Goal: Book appointment/travel/reservation

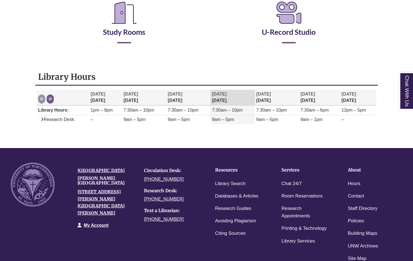
scroll to position [120, 0]
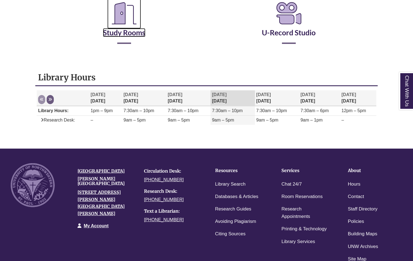
click at [119, 32] on link "Study Rooms" at bounding box center [124, 25] width 43 height 23
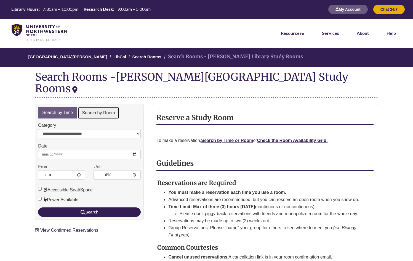
click at [106, 107] on link "Search by Room" at bounding box center [99, 113] width 42 height 12
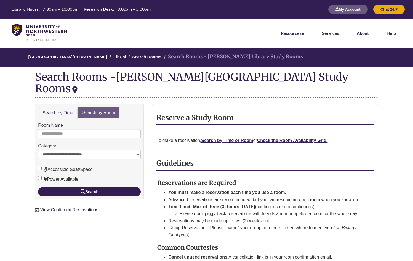
click at [71, 101] on div "**********" at bounding box center [206, 228] width 343 height 254
click at [71, 107] on link "Search by Time" at bounding box center [57, 113] width 39 height 12
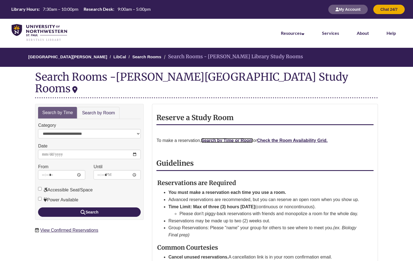
click at [221, 138] on link "Search by Time or Room" at bounding box center [227, 140] width 52 height 5
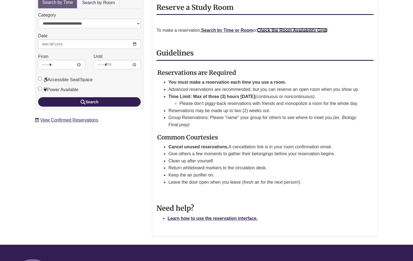
click at [299, 28] on strong "Check the Room Availability Grid." at bounding box center [292, 30] width 71 height 5
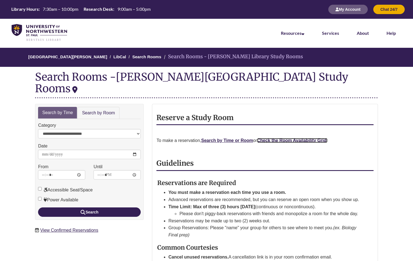
click at [302, 138] on strong "Check the Room Availability Grid." at bounding box center [292, 140] width 71 height 5
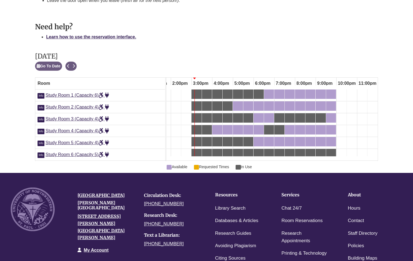
scroll to position [267, 0]
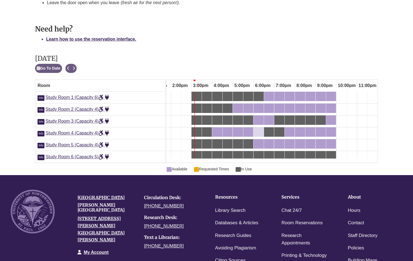
click at [257, 133] on div "6:00pm Wednesday, September 17, 2025 - Study Room 4 - Available" at bounding box center [258, 132] width 9 height 6
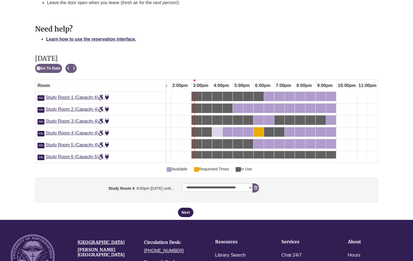
click at [219, 134] on div "4:00pm Wednesday, September 17, 2025 - Study Room 4 - Available" at bounding box center [217, 132] width 9 height 6
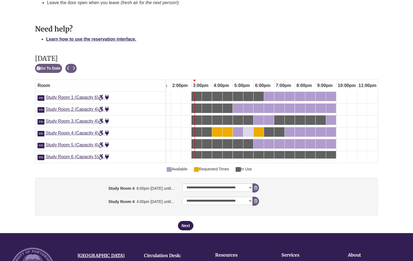
click at [249, 134] on div "5:30pm Wednesday, September 17, 2025 - Study Room 4 - Available" at bounding box center [248, 132] width 9 height 6
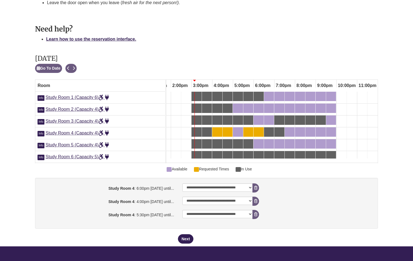
click at [257, 131] on div "6:00pm Wednesday, September 17, 2025 - Study Room 4 - Available" at bounding box center [258, 132] width 9 height 6
click at [241, 131] on div "5:00pm Wednesday, September 17, 2025 - Study Room 4 - Available" at bounding box center [237, 132] width 9 height 6
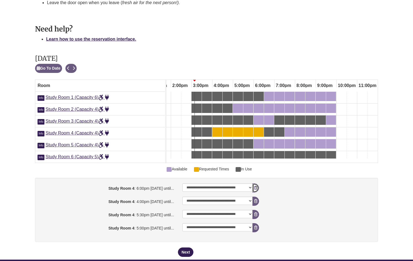
click at [257, 190] on icon "booking form" at bounding box center [255, 188] width 3 height 4
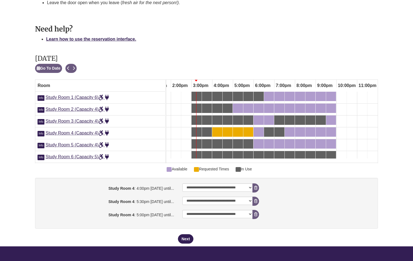
drag, startPoint x: 226, startPoint y: 134, endPoint x: 222, endPoint y: 134, distance: 3.9
click at [224, 134] on div "4:30pm Wednesday, September 17, 2025 - Study Room 4 - Available" at bounding box center [227, 132] width 9 height 6
click at [186, 239] on button "Next" at bounding box center [185, 238] width 15 height 9
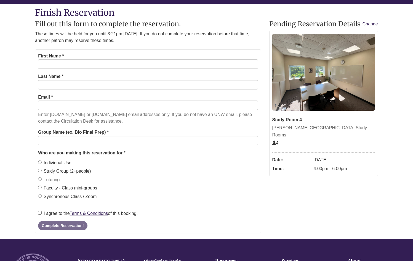
scroll to position [71, 0]
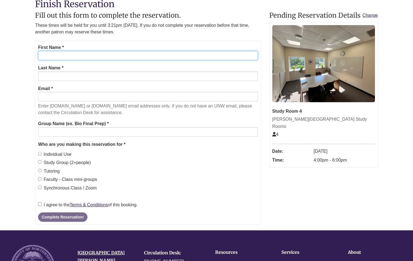
click at [134, 59] on input "First Name *" at bounding box center [148, 55] width 220 height 9
type input "*****"
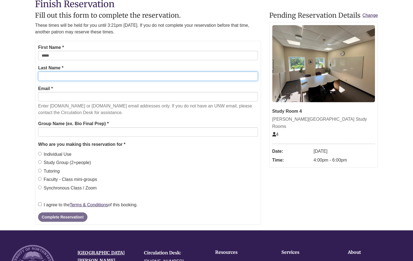
type input "*******"
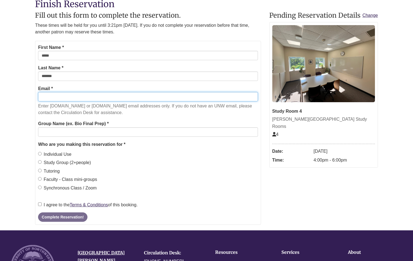
type input "**********"
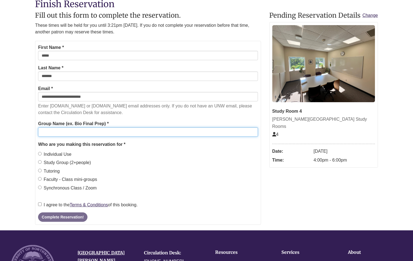
click at [92, 135] on input "Group Name (ex. Bio Final Prep) *" at bounding box center [148, 131] width 220 height 9
type input "********"
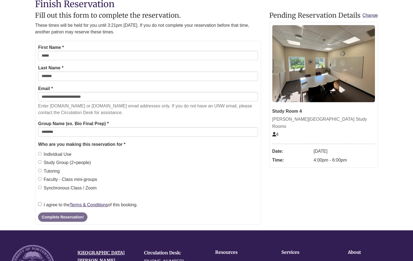
click at [59, 154] on label "Individual Use" at bounding box center [54, 154] width 33 height 7
click at [50, 206] on label "I agree to the Terms & Conditions of this booking." at bounding box center [88, 204] width 100 height 7
click at [50, 214] on button "Complete Reservation!" at bounding box center [62, 216] width 49 height 9
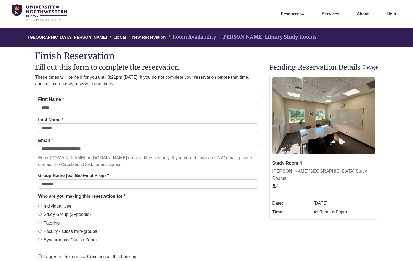
scroll to position [0, 0]
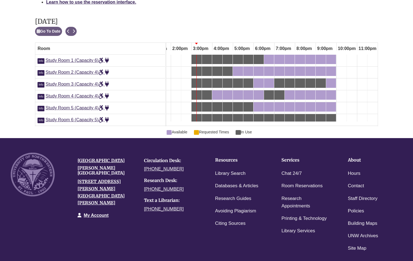
scroll to position [302, 0]
